Goal: Information Seeking & Learning: Learn about a topic

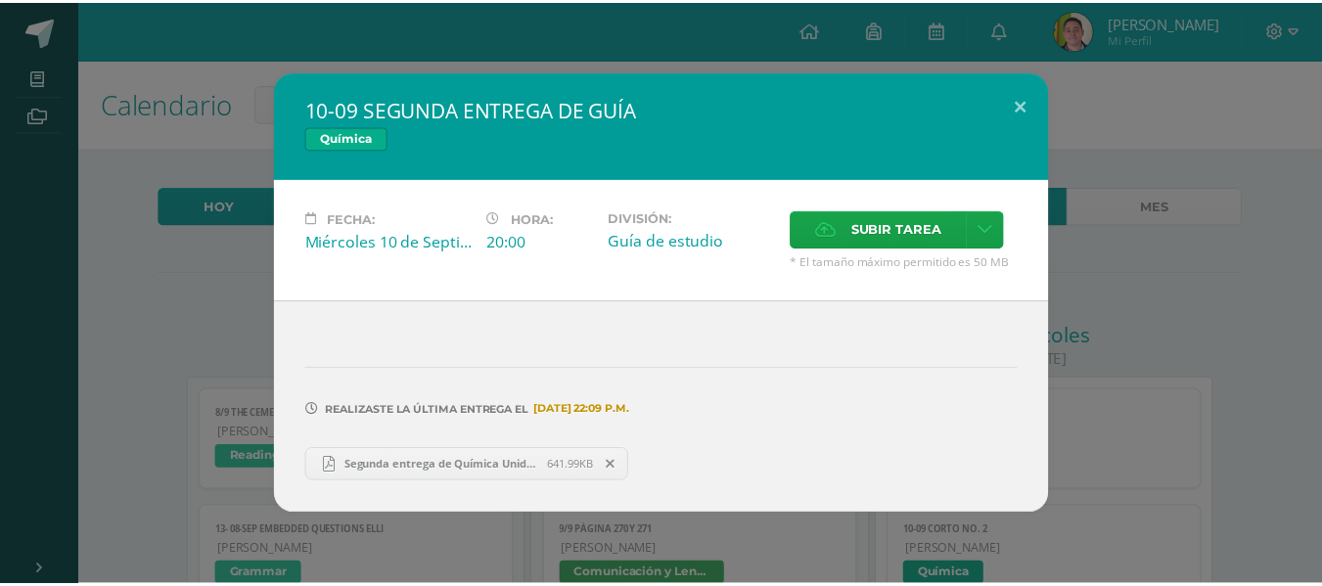
scroll to position [330, 0]
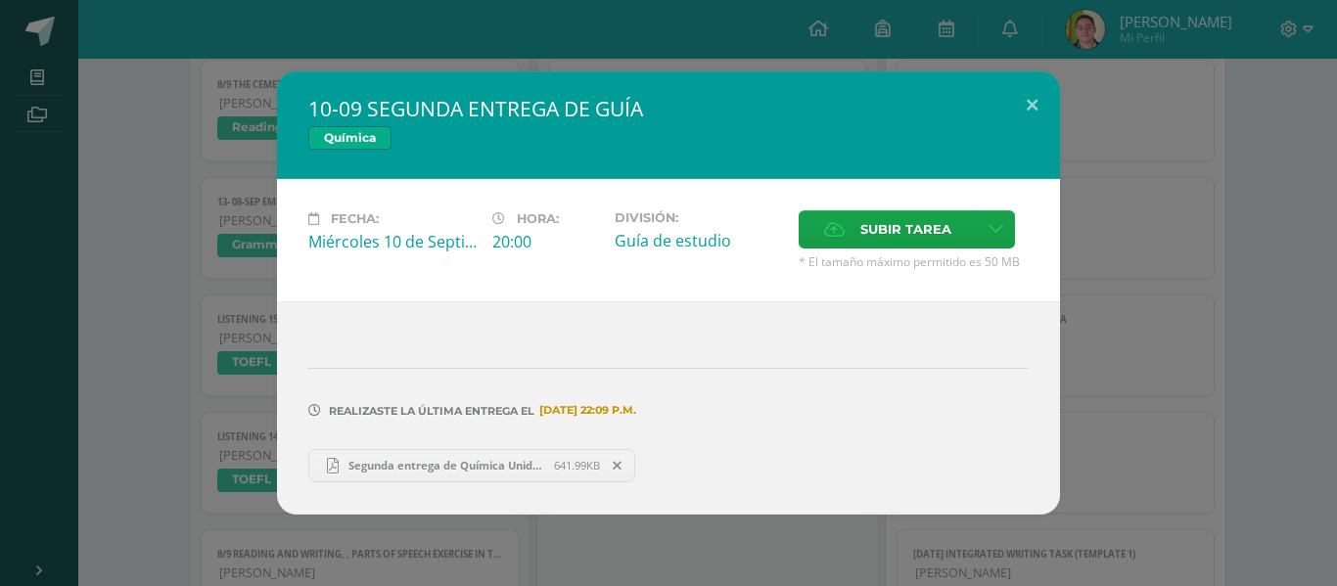
click at [1159, 141] on div "10-09 SEGUNDA ENTREGA DE GUÍA Química Fecha: [DATE] Hora: 20:00 División: Guía …" at bounding box center [668, 292] width 1321 height 442
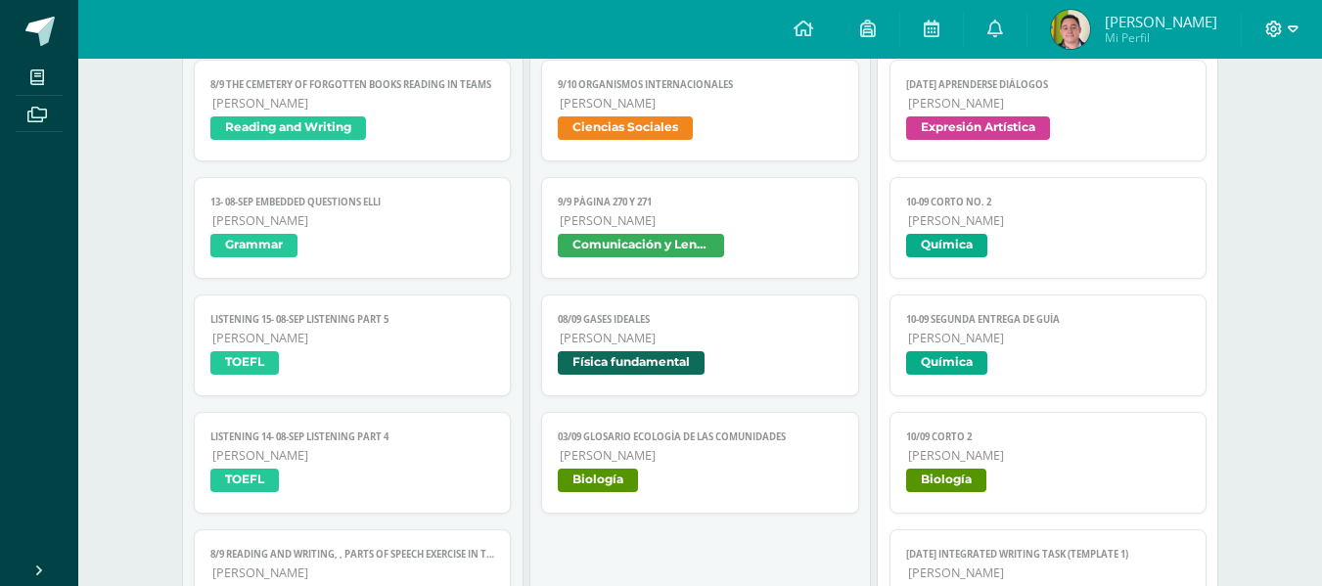
click at [1280, 32] on icon at bounding box center [1274, 29] width 17 height 17
click at [1248, 129] on span "Cerrar sesión" at bounding box center [1232, 133] width 88 height 19
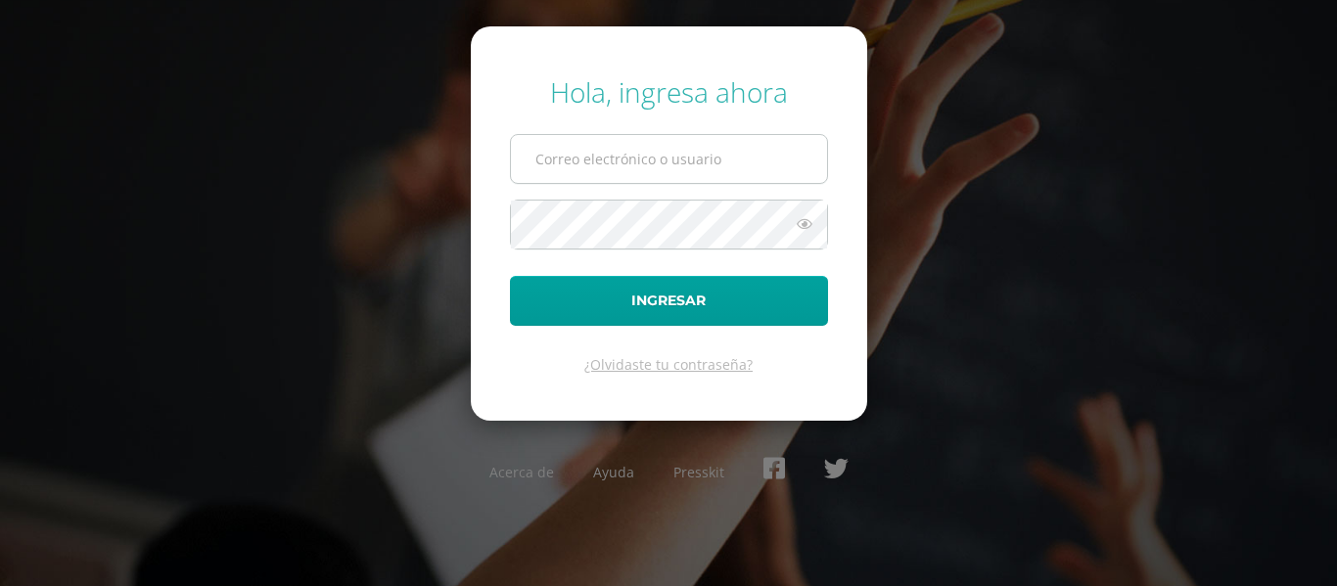
click at [804, 149] on input "text" at bounding box center [669, 159] width 316 height 48
click at [687, 145] on input "carlos.aldana@centroeducativoelvalle.edu.gt" at bounding box center [669, 159] width 316 height 48
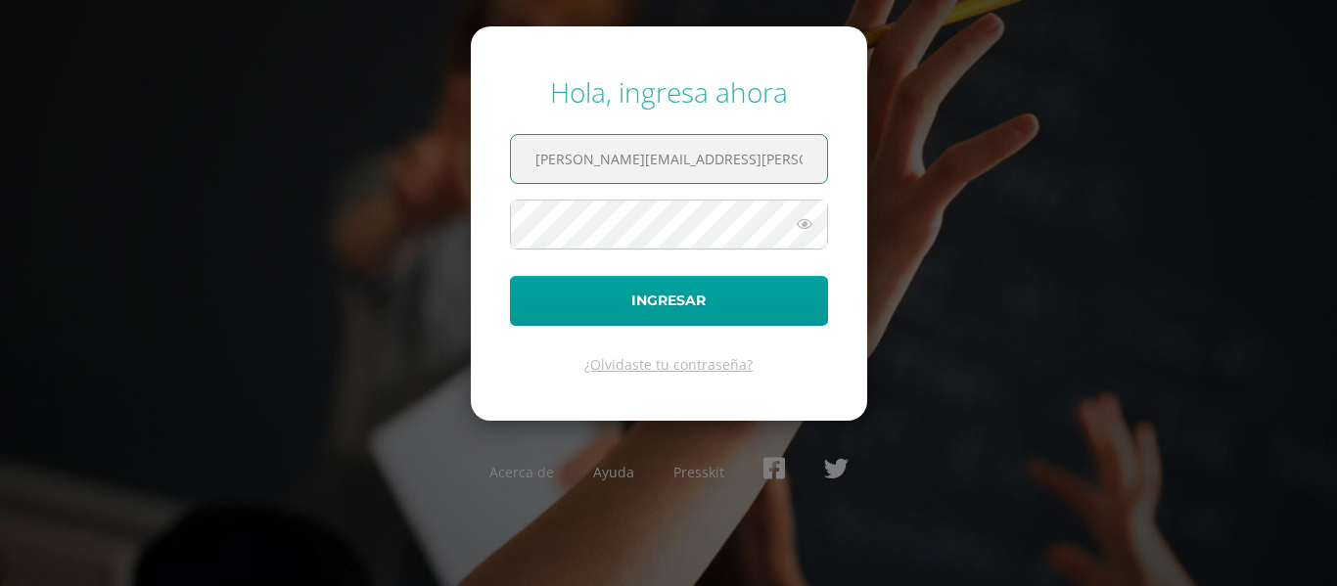
drag, startPoint x: 618, startPoint y: 164, endPoint x: 496, endPoint y: 165, distance: 121.4
click at [496, 165] on form "Hola, ingresa ahora carlos.aldana@centroeducativoelvalle.edu.gt Ingresar ¿Olvid…" at bounding box center [669, 222] width 396 height 393
type input "byron.morales@centroeducativoelvalle.edu.gt"
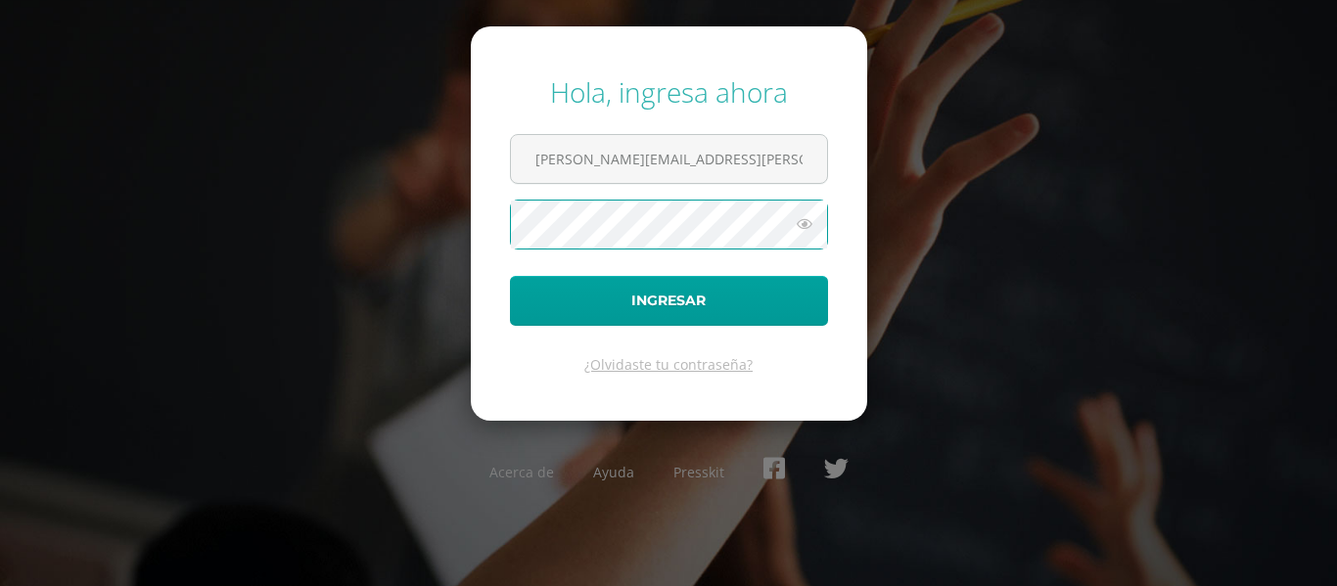
click at [510, 276] on button "Ingresar" at bounding box center [669, 301] width 318 height 50
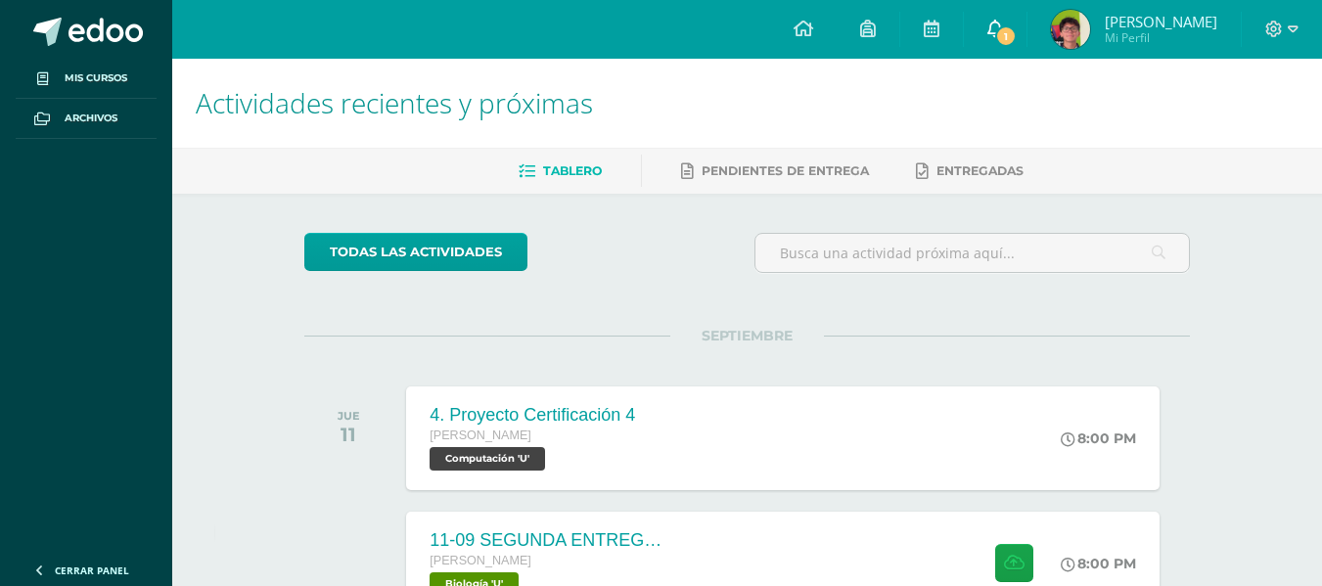
click at [1017, 32] on span "1" at bounding box center [1006, 36] width 22 height 22
click at [672, 269] on div "todas las Actividades" at bounding box center [747, 261] width 901 height 56
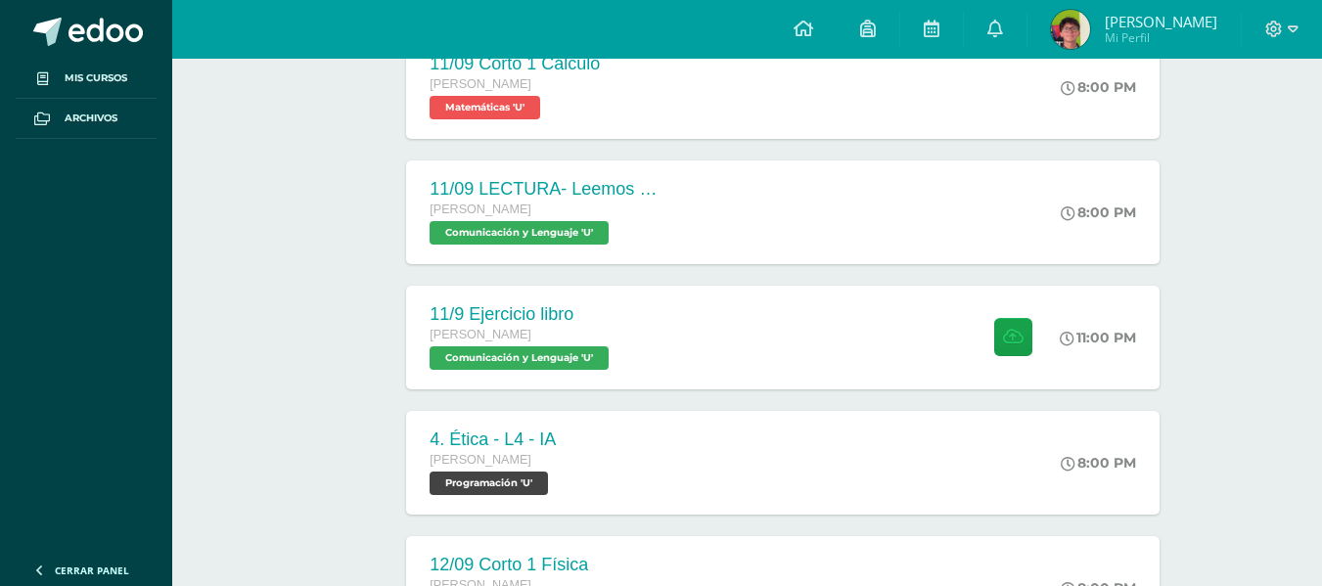
scroll to position [728, 0]
click at [940, 29] on icon at bounding box center [932, 29] width 16 height 18
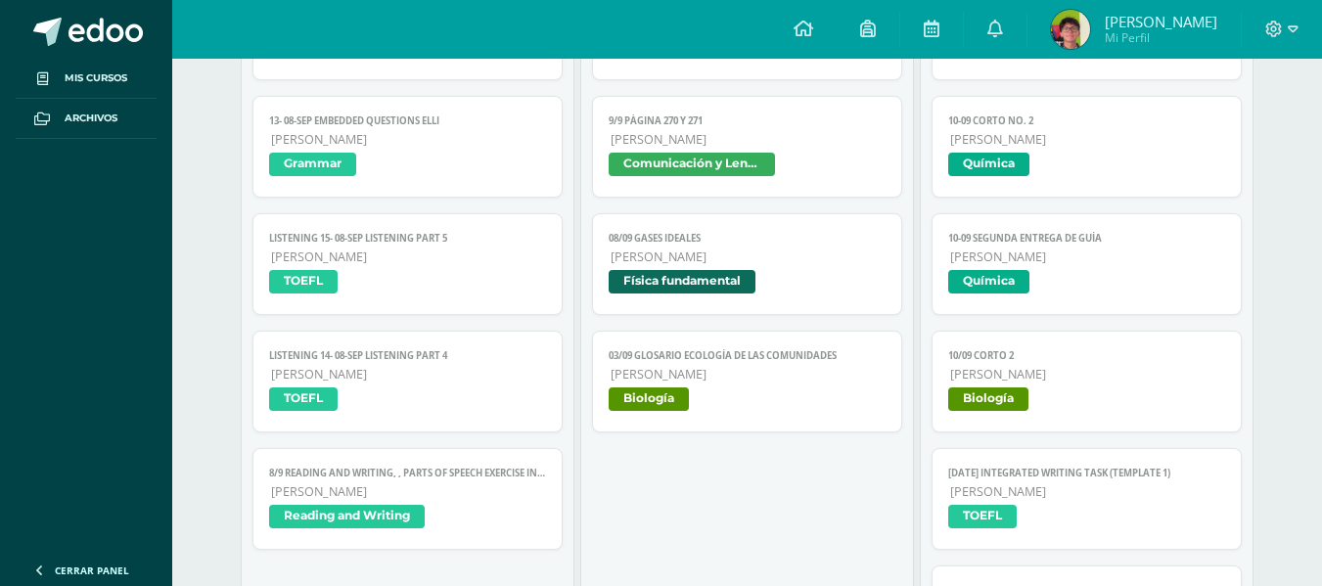
scroll to position [412, 0]
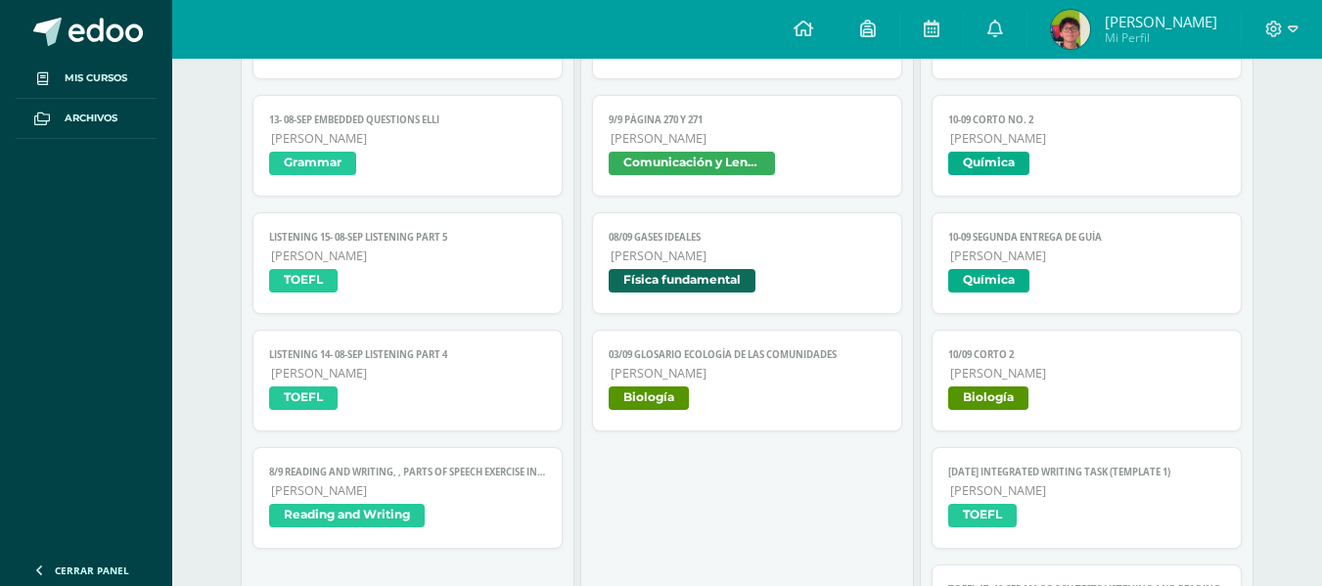
click at [1037, 305] on link "10-09 SEGUNDA ENTREGA DE GUÍA [PERSON_NAME] Química" at bounding box center [1086, 263] width 309 height 102
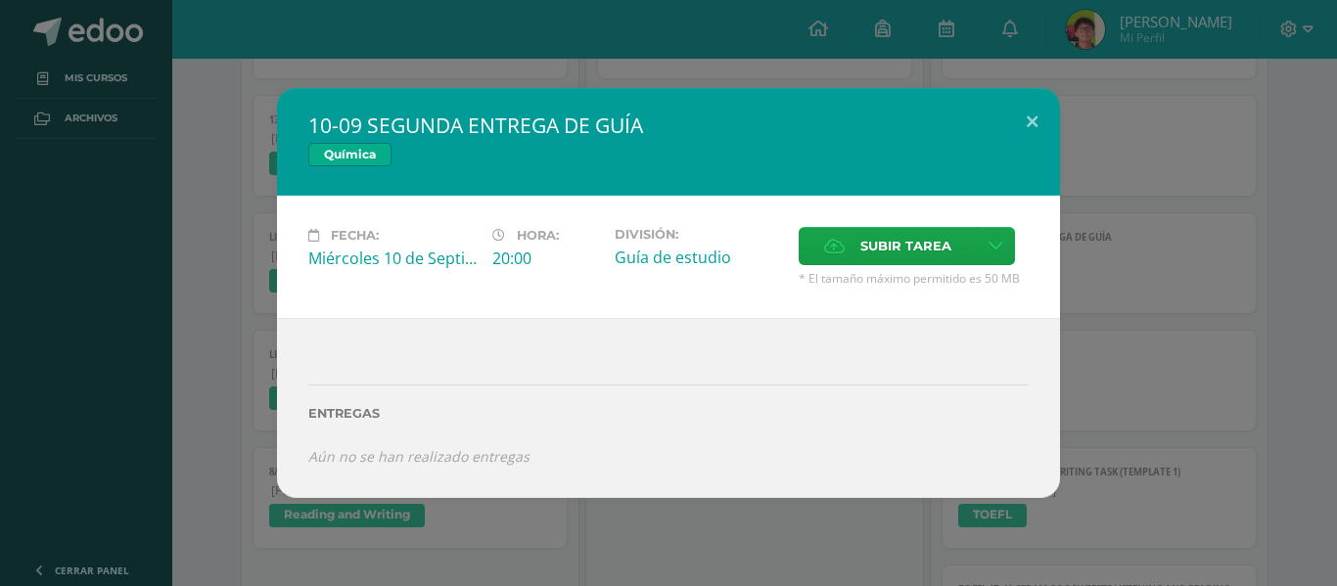
click at [699, 563] on div "10-09 SEGUNDA ENTREGA DE GUÍA Química Fecha: [DATE] Hora: 20:00 División: Guía …" at bounding box center [668, 293] width 1337 height 586
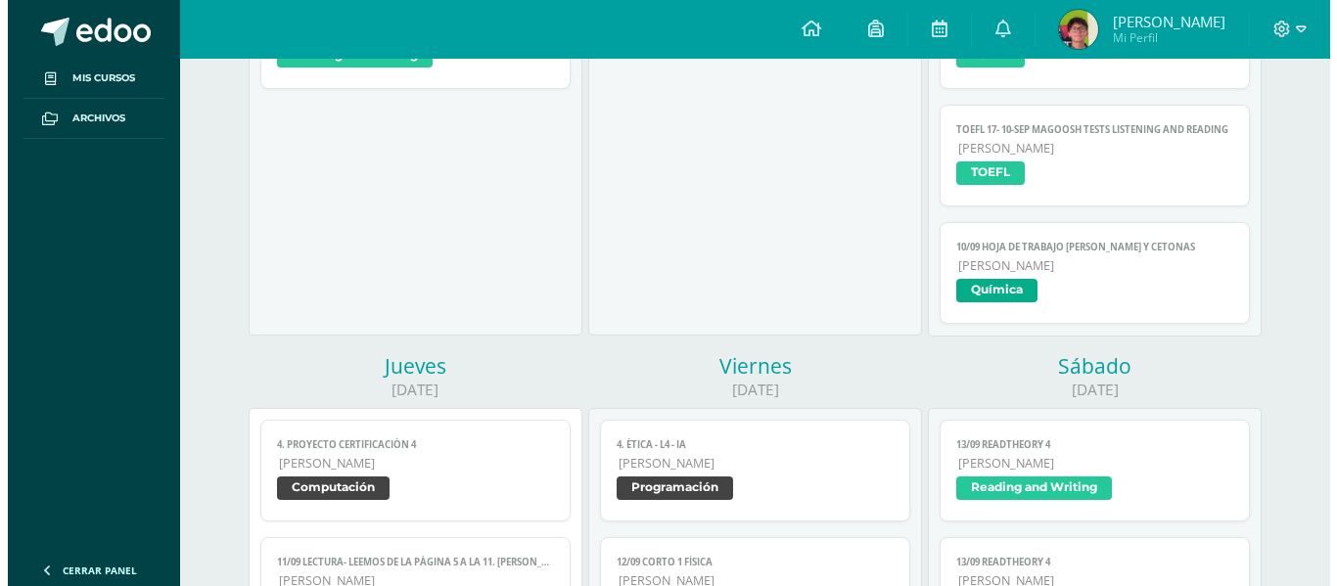
scroll to position [873, 0]
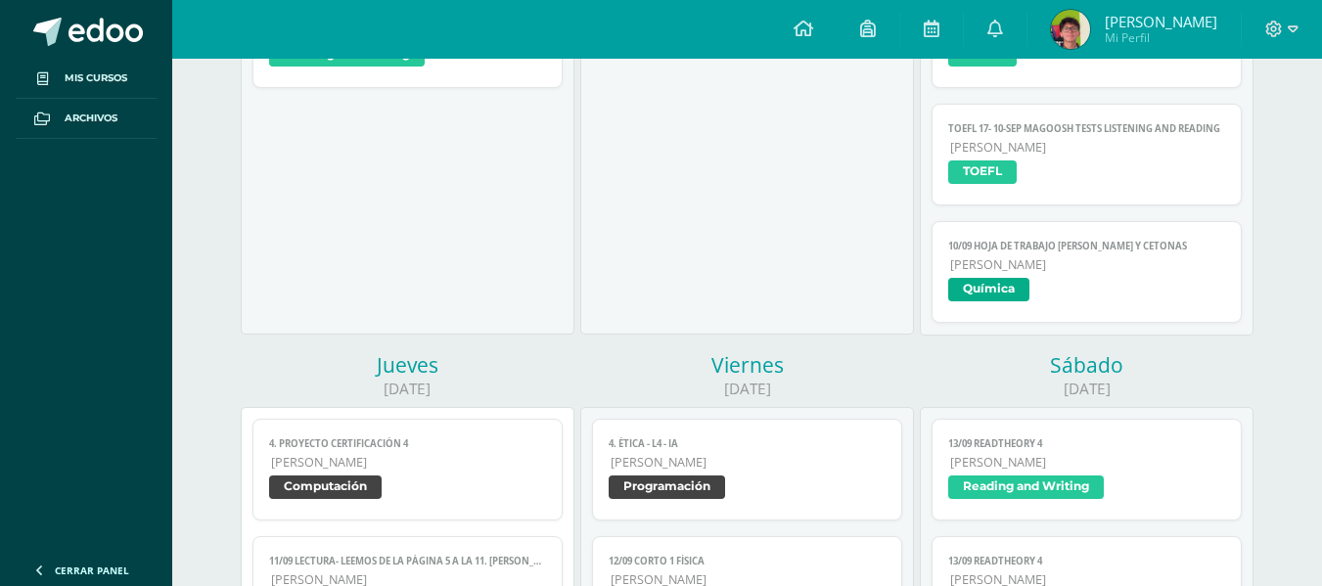
click at [1050, 264] on span "[PERSON_NAME]" at bounding box center [1087, 264] width 274 height 17
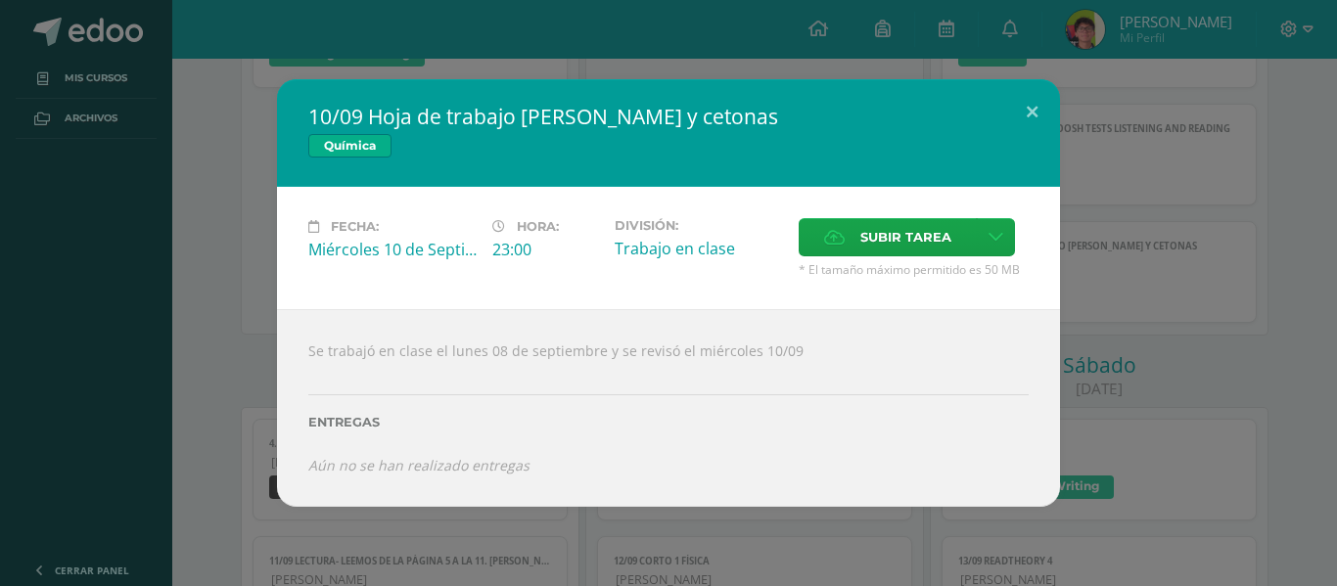
click at [1138, 291] on div "10/09 Hoja de trabajo Aldehídos y cetonas Química Fecha: Miércoles 10 de Septie…" at bounding box center [668, 293] width 1321 height 428
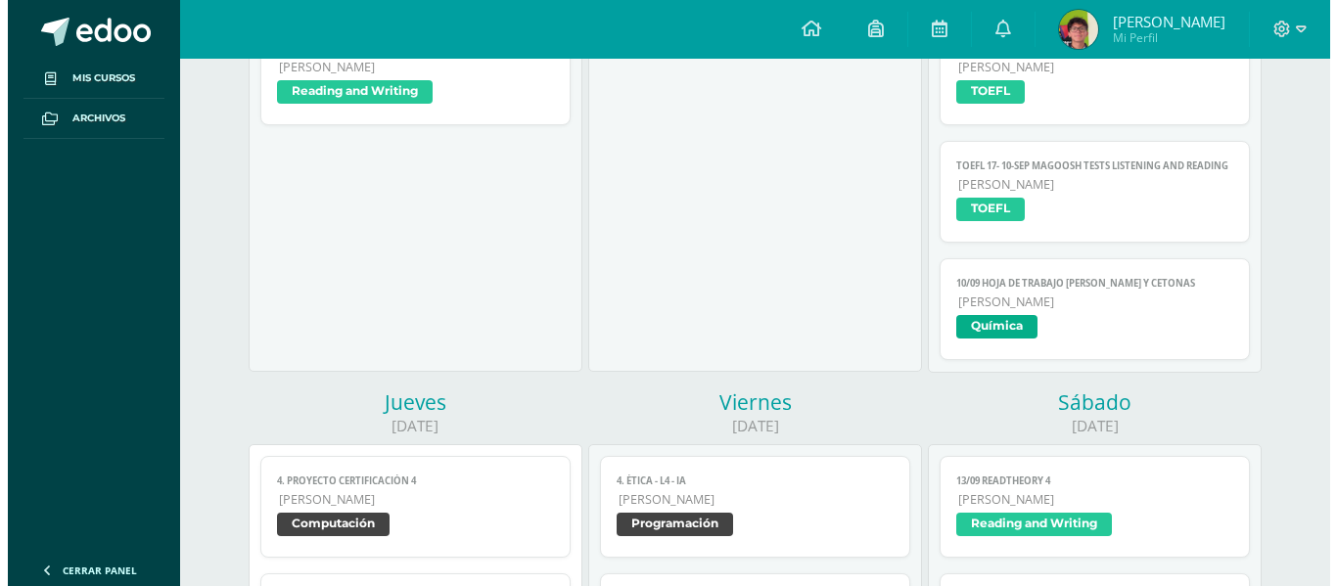
scroll to position [813, 0]
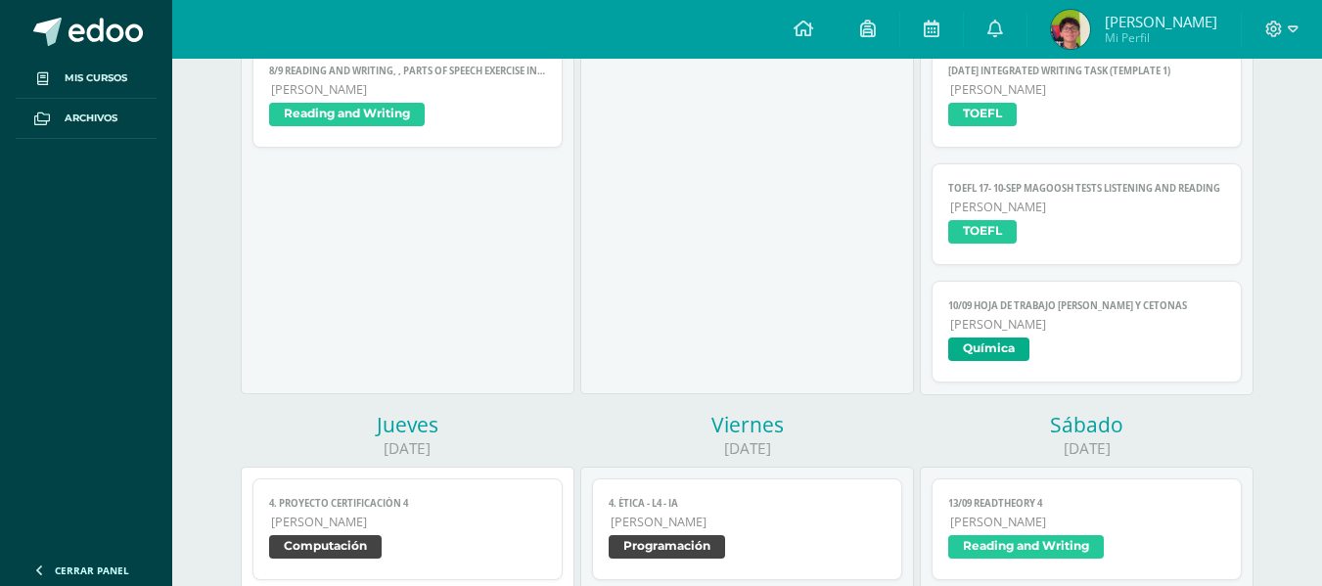
click at [37, 433] on ul "Mis cursos Archivos" at bounding box center [86, 303] width 172 height 488
click at [1097, 253] on link "TOEFL 17- 10-sep Magoosh Tests Listening and Reading Quinto Bachillerato TOEFL" at bounding box center [1086, 214] width 309 height 102
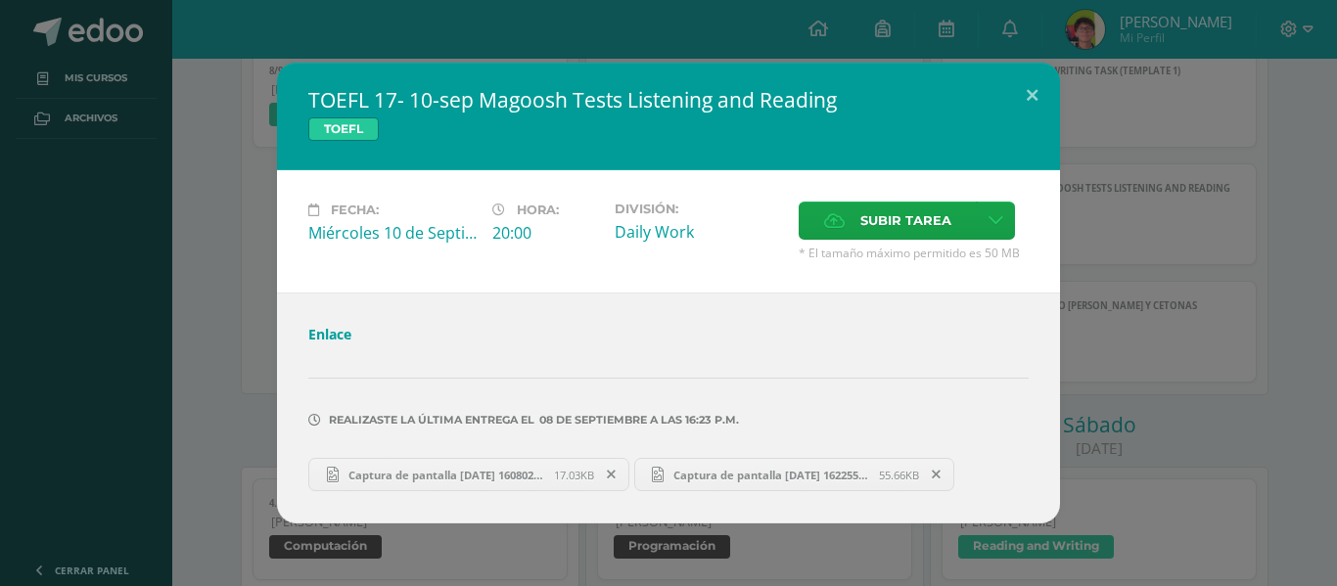
click at [684, 480] on span "Captura de pantalla 2025-09-08 162255.png" at bounding box center [771, 475] width 215 height 15
click at [240, 377] on div "TOEFL 17- 10-sep Magoosh Tests Listening and Reading TOEFL Fecha: Miércoles 10 …" at bounding box center [668, 293] width 1321 height 461
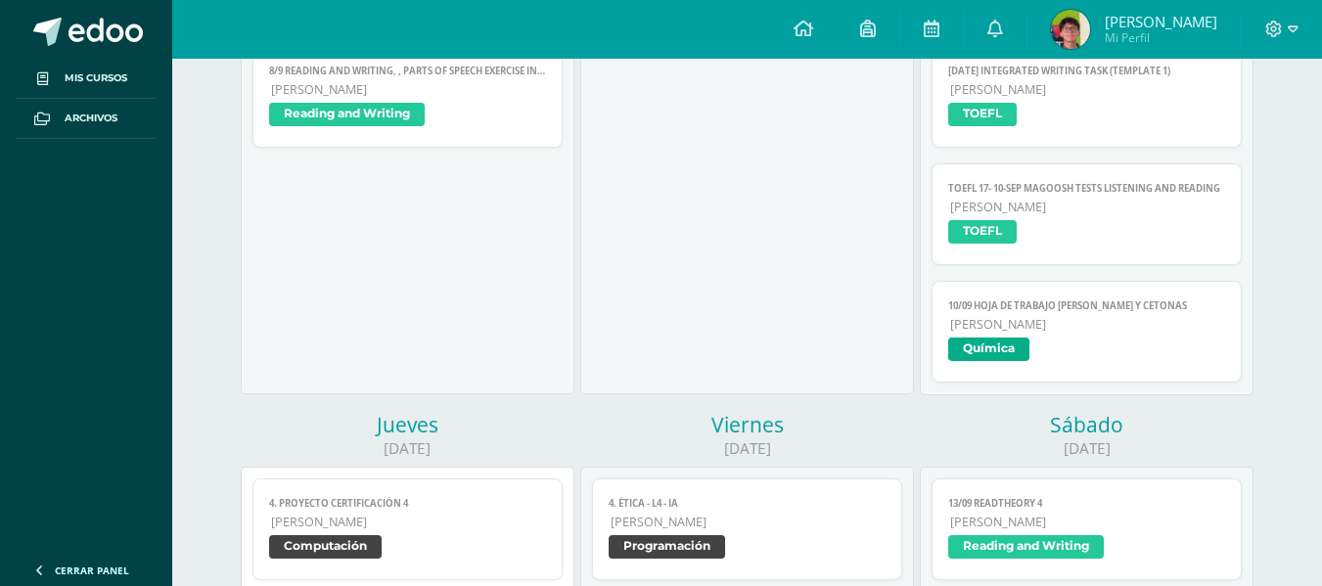
click at [1113, 121] on span "TOEFL" at bounding box center [1086, 117] width 276 height 28
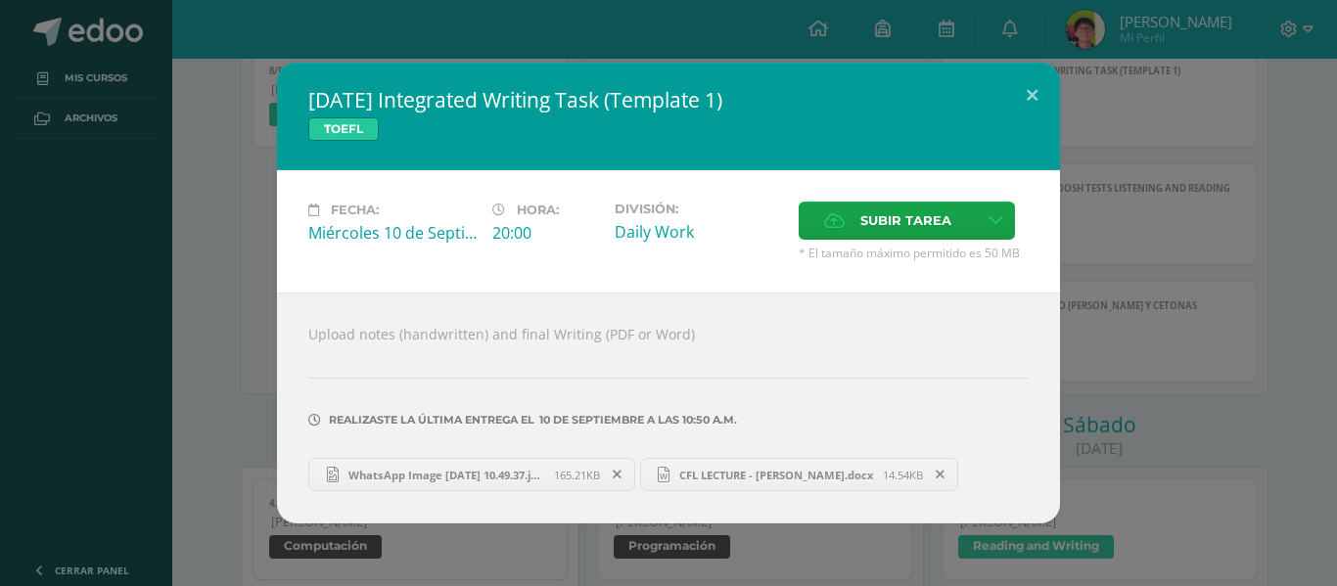
click at [509, 470] on span "WhatsApp Image 2025-09-10 at 10.49.37.jpeg" at bounding box center [446, 475] width 215 height 15
click at [792, 486] on link "CFL LECTURE - GABRIEL MORALES.docx 14.54KB" at bounding box center [799, 474] width 319 height 33
